Goal: Information Seeking & Learning: Learn about a topic

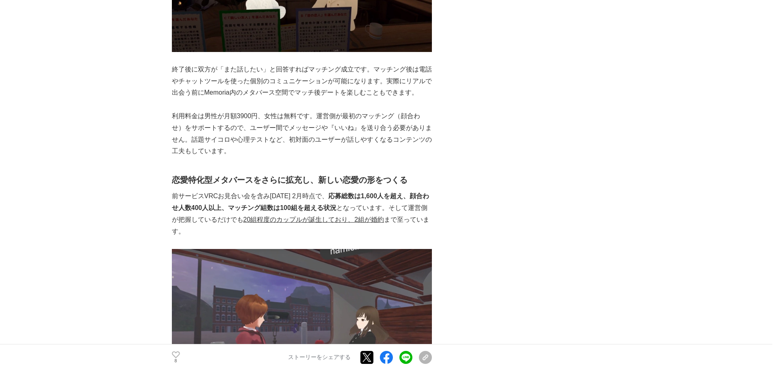
scroll to position [2516, 0]
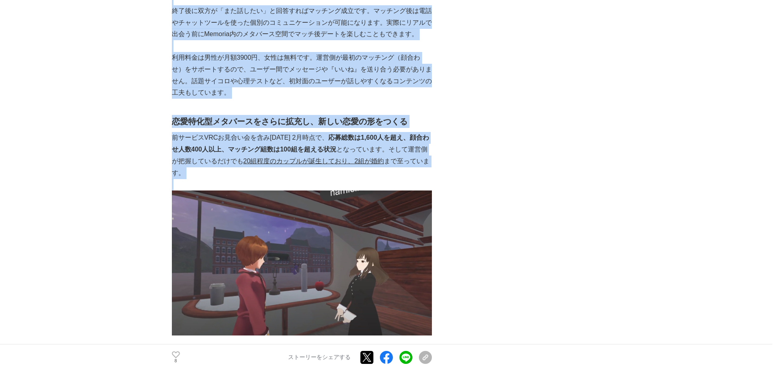
drag, startPoint x: 171, startPoint y: 109, endPoint x: 217, endPoint y: 169, distance: 75.9
click at [207, 166] on p "前サービスVRCお⾒合い会を含み[DATE] 2⽉時点で、 応募総数は1,600⼈を超え、顔合わせ⼈数400⼈以上、マッチング組数は100組を超える状況 とな…" at bounding box center [302, 155] width 260 height 47
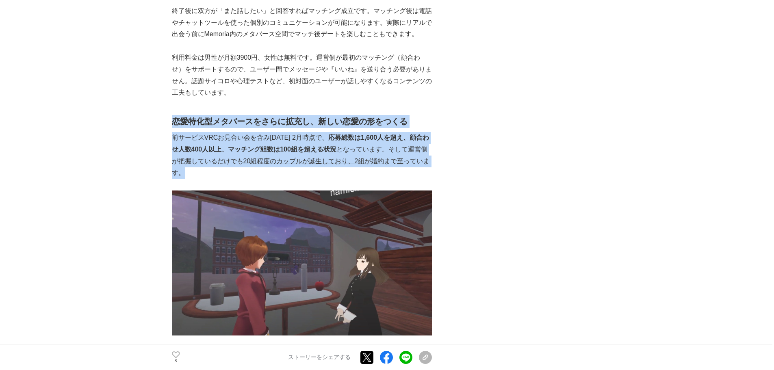
drag, startPoint x: 190, startPoint y: 161, endPoint x: 173, endPoint y: 112, distance: 51.9
click at [173, 115] on h2 "恋愛特化型メタバースをさらに拡充し、新しい恋愛の形をつくる" at bounding box center [302, 121] width 260 height 13
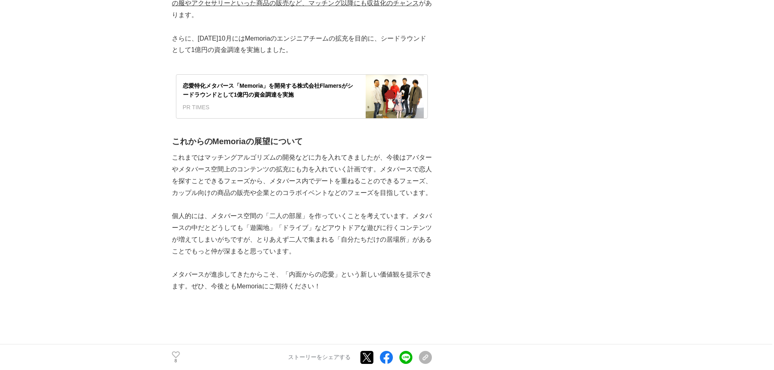
scroll to position [3126, 0]
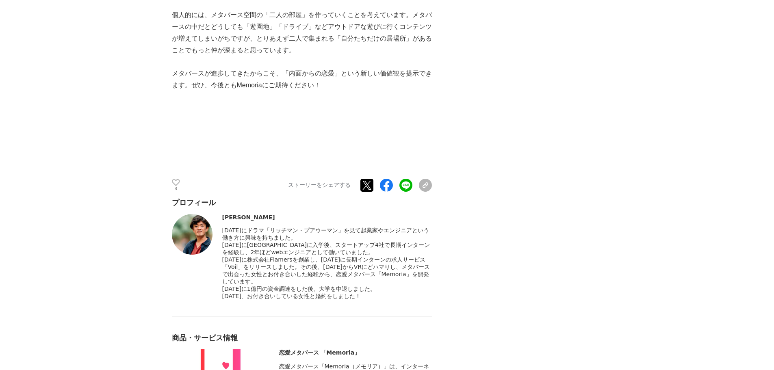
drag, startPoint x: 224, startPoint y: 223, endPoint x: 367, endPoint y: 302, distance: 164.1
click at [367, 300] on div "[DATE]にドラマ「リッチマン・プアウーマン」を見て起業家やエンジニアという働き方に興味を持ちました。" at bounding box center [327, 263] width 210 height 73
click at [373, 300] on div "[DATE]、お付き合いしている女性と婚約をしました！" at bounding box center [327, 296] width 210 height 7
drag, startPoint x: 380, startPoint y: 299, endPoint x: 219, endPoint y: 224, distance: 177.1
click at [219, 224] on div "[PERSON_NAME] [DATE]にドラマ「リッチマン・プアウーマン」を見て起業家やエンジニアという働き方に興味を持ちました。" at bounding box center [302, 257] width 260 height 86
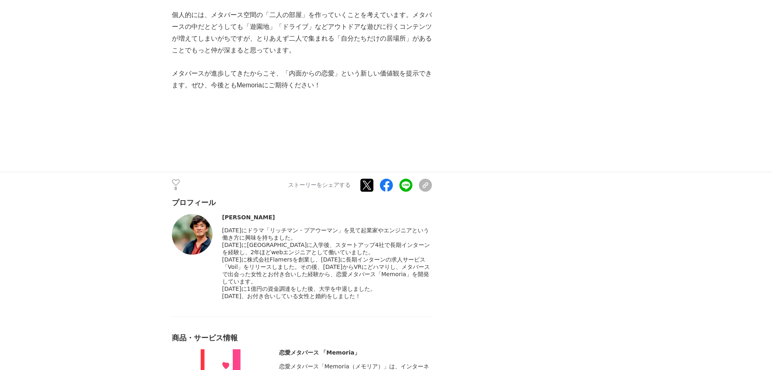
click at [222, 227] on span "[DATE]にドラマ「リッチマン・プアウーマン」を見て起業家やエンジニアという働き方に興味を持ちました。" at bounding box center [325, 234] width 207 height 14
drag, startPoint x: 222, startPoint y: 223, endPoint x: 381, endPoint y: 299, distance: 175.8
click at [381, 299] on div "[DATE]にドラマ「リッチマン・プアウーマン」を見て起業家やエンジニアという働き方に興味を持ちました。" at bounding box center [327, 263] width 210 height 73
click at [381, 299] on div "[DATE]、お付き合いしている女性と婚約をしました！" at bounding box center [327, 296] width 210 height 7
click at [393, 274] on span "[DATE]に株式会社Flamersを創業し、[DATE]に長期インターンの求人サービス「Voil」をリリースしました。その後、[DATE]からVRにどハマり…" at bounding box center [326, 270] width 208 height 28
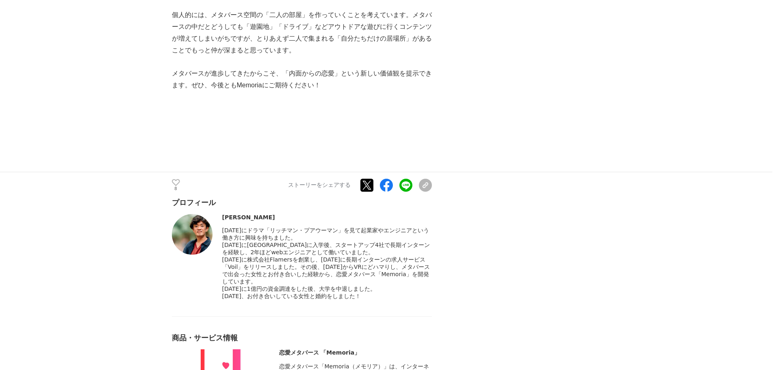
click at [393, 274] on span "[DATE]に株式会社Flamersを創業し、[DATE]に長期インターンの求人サービス「Voil」をリリースしました。その後、[DATE]からVRにどハマり…" at bounding box center [326, 270] width 208 height 28
click at [272, 256] on span "[DATE]に株式会社Flamersを創業し、[DATE]に長期インターンの求人サービス「Voil」をリリースしました。その後、[DATE]からVRにどハマり…" at bounding box center [326, 270] width 208 height 28
drag, startPoint x: 261, startPoint y: 278, endPoint x: 261, endPoint y: 283, distance: 5.3
click at [261, 283] on div "[DATE]に株式会社Flamersを創業し、[DATE]に長期インターンの求人サービス「Voil」をリリースしました。その後、[DATE]からVRにどハマり…" at bounding box center [327, 270] width 210 height 29
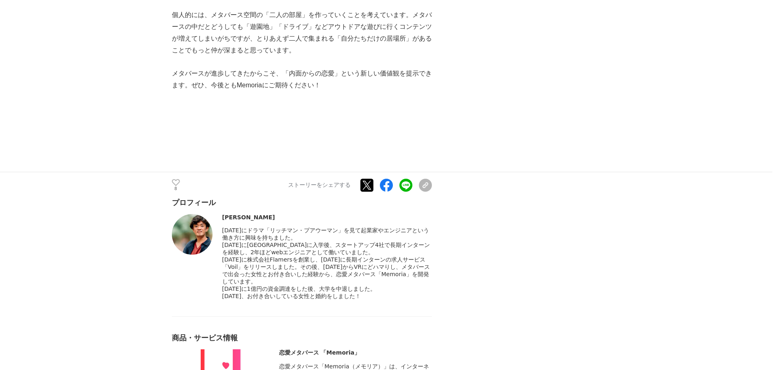
drag, startPoint x: 256, startPoint y: 278, endPoint x: 256, endPoint y: 282, distance: 4.1
click at [256, 282] on div "[DATE]に株式会社Flamersを創業し、[DATE]に長期インターンの求人サービス「Voil」をリリースしました。その後、[DATE]からVRにどハマり…" at bounding box center [327, 270] width 210 height 29
drag, startPoint x: 255, startPoint y: 276, endPoint x: 256, endPoint y: 283, distance: 6.6
click at [256, 283] on span "[DATE]に株式会社Flamersを創業し、[DATE]に長期インターンの求人サービス「Voil」をリリースしました。その後、[DATE]からVRにどハマり…" at bounding box center [326, 270] width 208 height 28
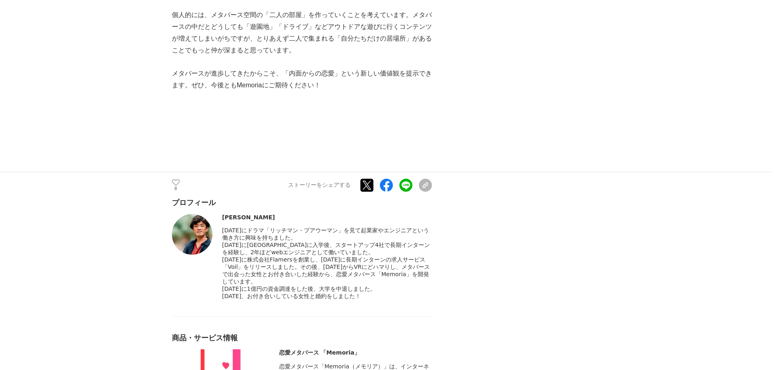
click at [256, 283] on span "[DATE]に株式会社Flamersを創業し、[DATE]に長期インターンの求人サービス「Voil」をリリースしました。その後、[DATE]からVRにどハマり…" at bounding box center [326, 270] width 208 height 28
drag, startPoint x: 222, startPoint y: 207, endPoint x: 246, endPoint y: 206, distance: 23.2
click at [246, 214] on div "[PERSON_NAME]" at bounding box center [327, 217] width 210 height 7
